Goal: Book appointment/travel/reservation

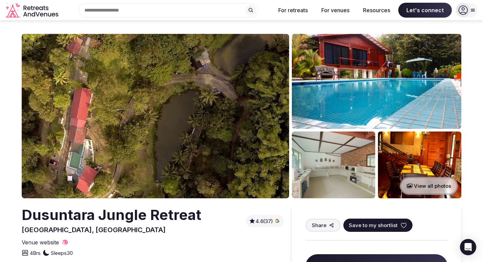
click at [422, 183] on button "View all photos" at bounding box center [429, 186] width 58 height 18
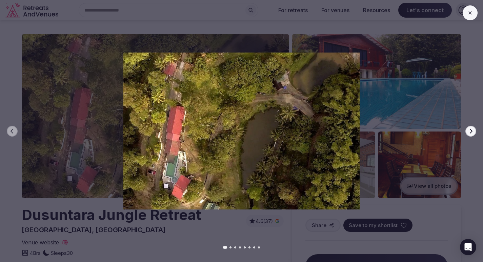
click at [467, 131] on button "Next slide" at bounding box center [470, 131] width 11 height 11
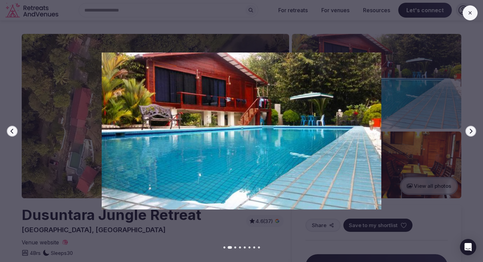
click at [467, 131] on button "Next slide" at bounding box center [470, 131] width 11 height 11
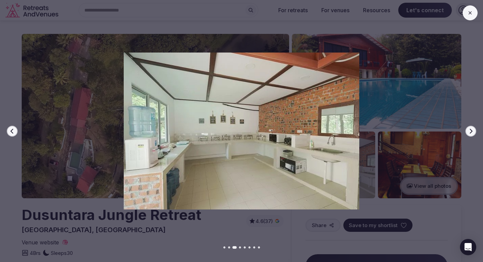
click at [467, 131] on button "Next slide" at bounding box center [470, 131] width 11 height 11
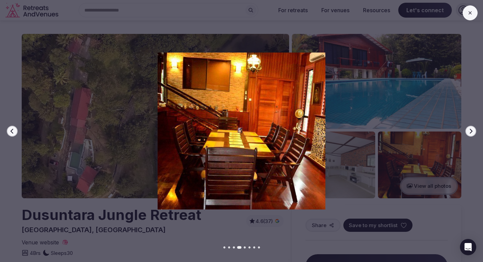
click at [466, 131] on button "Next slide" at bounding box center [470, 131] width 11 height 11
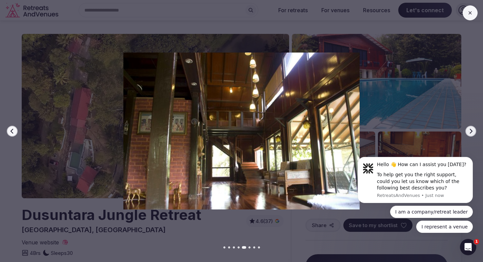
click at [473, 130] on icon "button" at bounding box center [470, 130] width 5 height 5
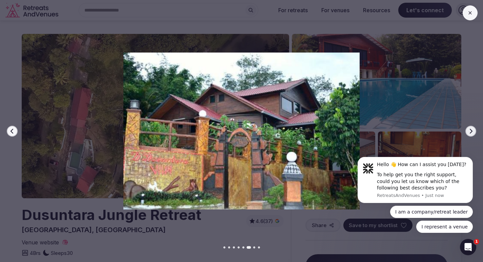
click at [472, 130] on icon "button" at bounding box center [470, 130] width 5 height 5
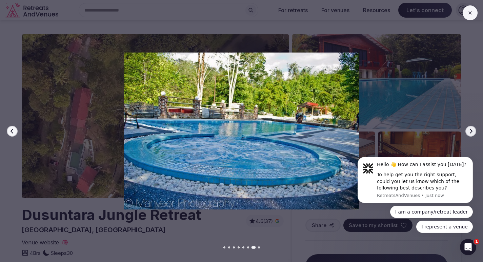
click at [469, 133] on icon "button" at bounding box center [470, 130] width 5 height 5
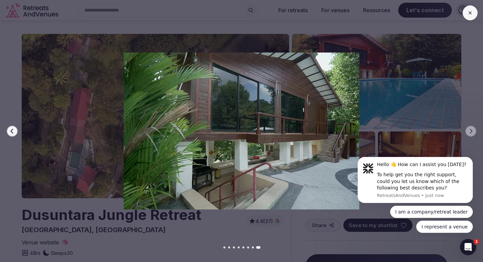
click at [466, 15] on button at bounding box center [470, 12] width 15 height 15
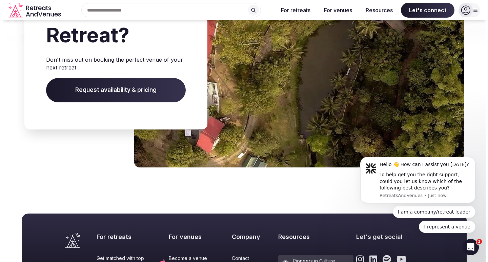
scroll to position [1389, 0]
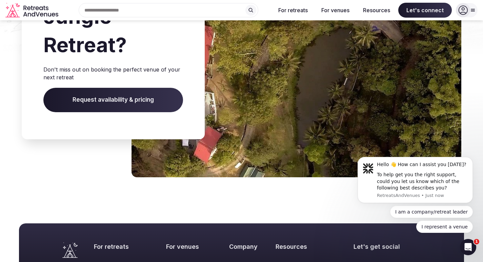
click at [114, 112] on span "Request availability & pricing" at bounding box center [113, 100] width 140 height 24
